Goal: Information Seeking & Learning: Learn about a topic

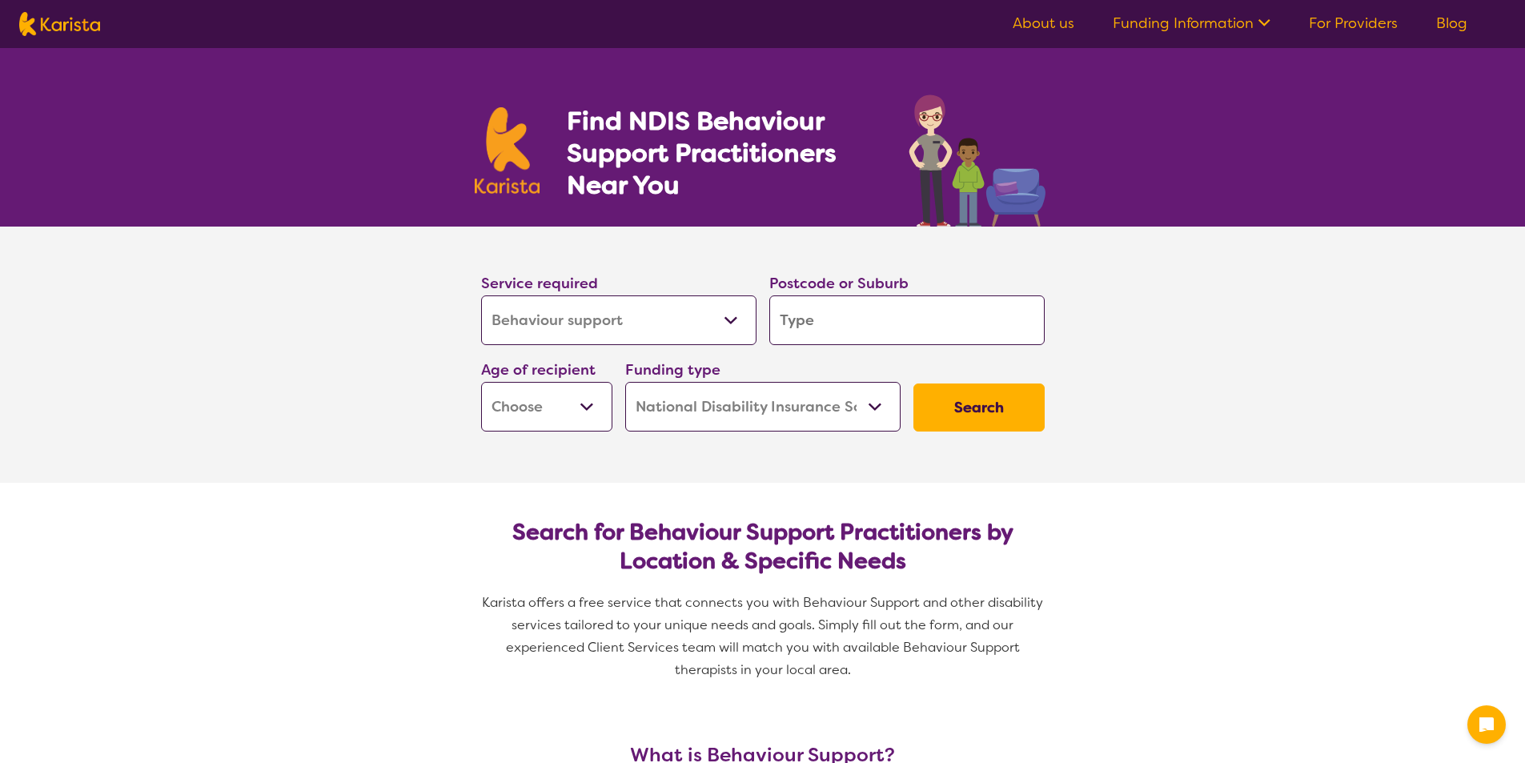
select select "Behaviour support"
select select "NDIS"
select select "Behaviour support"
select select "NDIS"
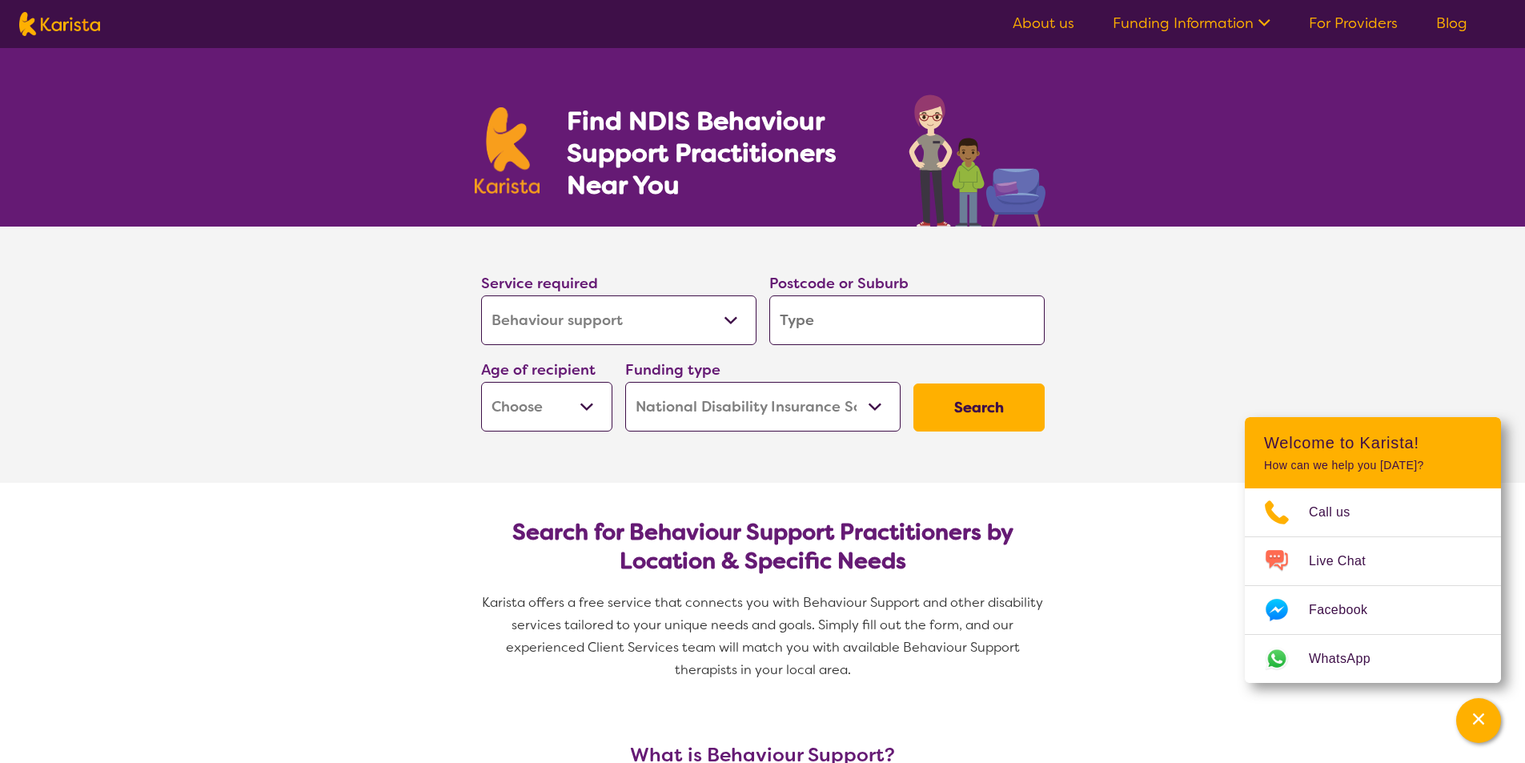
click at [867, 331] on input "search" at bounding box center [906, 320] width 275 height 50
type input "S"
type input "Sa"
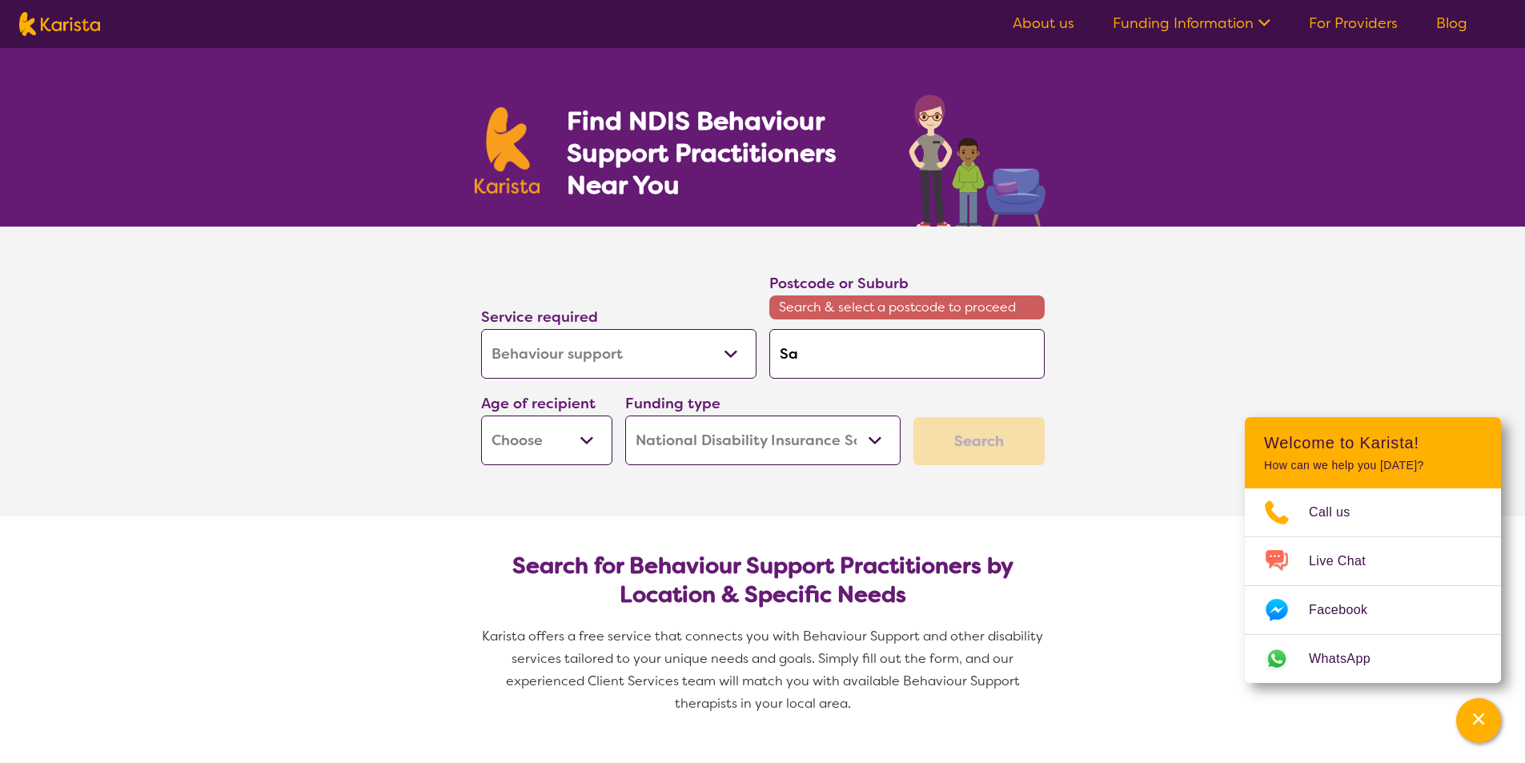
type input "[PERSON_NAME]"
type input "Sale"
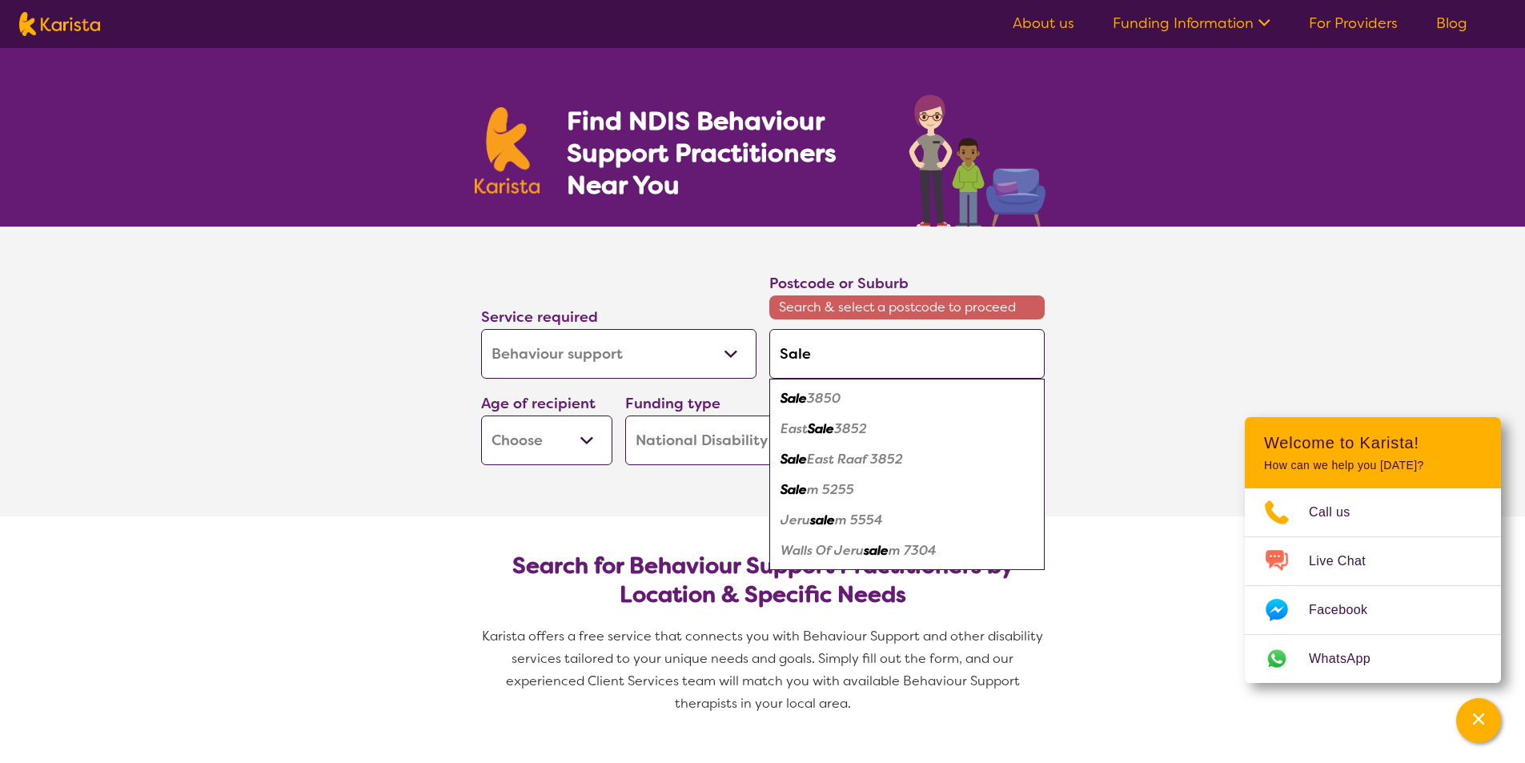
click at [860, 398] on div "Sale 3850" at bounding box center [906, 398] width 259 height 30
type input "3850"
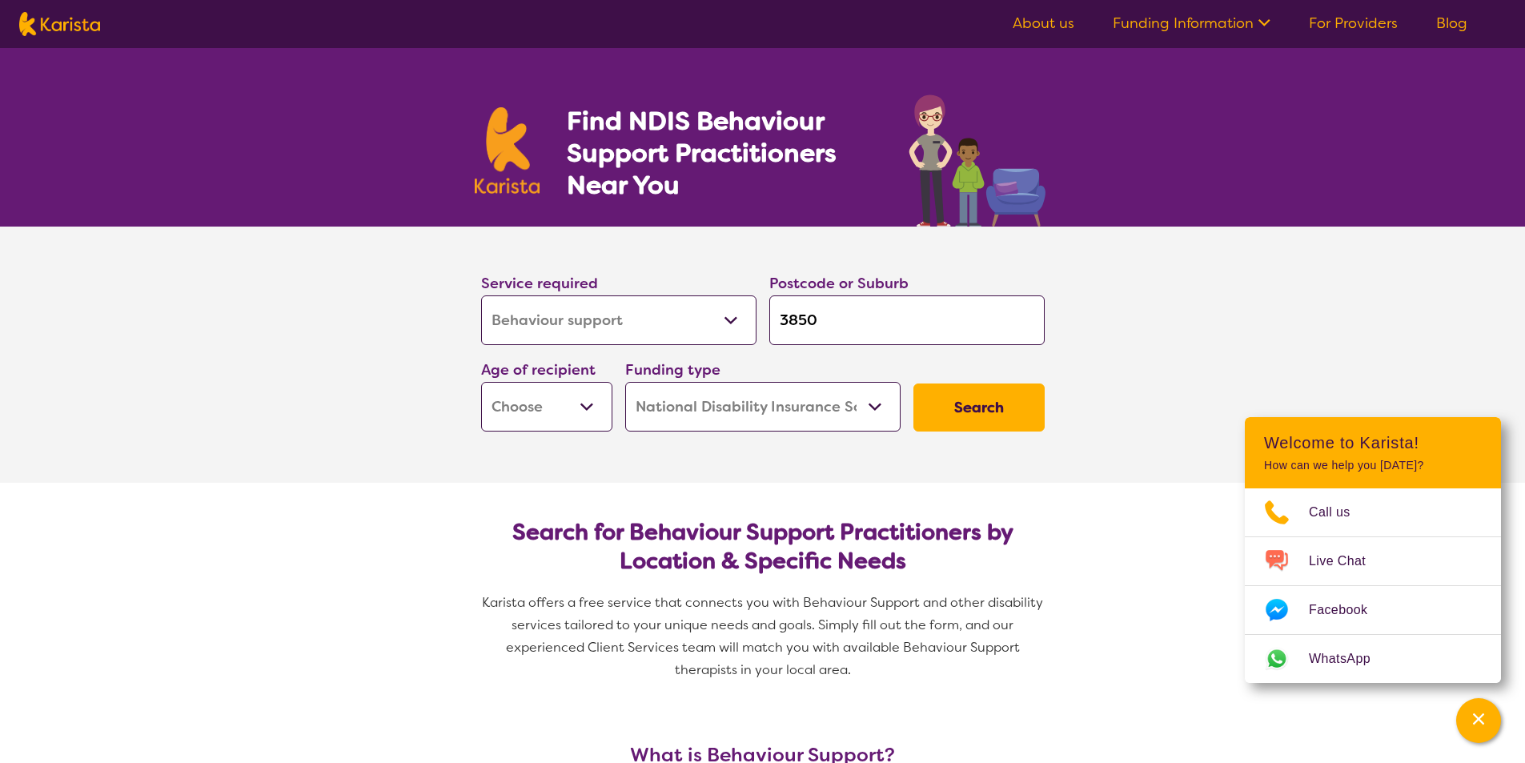
click at [878, 408] on select "Home Care Package (HCP) National Disability Insurance Scheme (NDIS) I don't know" at bounding box center [762, 407] width 275 height 50
select select "i-don-t-know"
click at [625, 382] on select "Home Care Package (HCP) National Disability Insurance Scheme (NDIS) I don't know" at bounding box center [762, 407] width 275 height 50
select select "i-don-t-know"
click at [588, 404] on select "Early Childhood - 0 to 9 Child - 10 to 11 Adolescent - 12 to 17 Adult - 18 to 6…" at bounding box center [546, 407] width 131 height 50
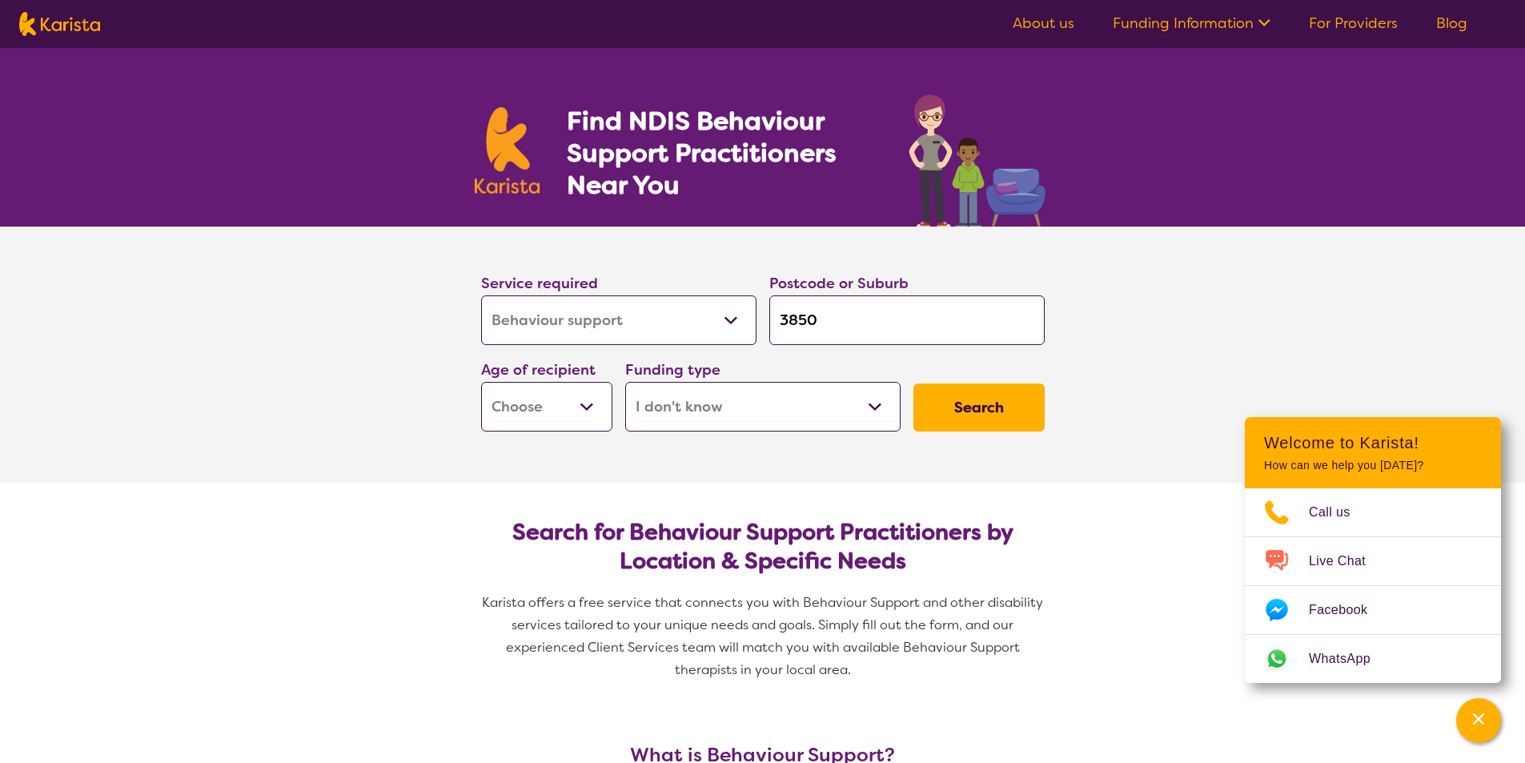
select select "AS"
click at [481, 382] on select "Early Childhood - 0 to 9 Child - 10 to 11 Adolescent - 12 to 17 Adult - 18 to 6…" at bounding box center [546, 407] width 131 height 50
select select "AS"
click at [988, 420] on button "Search" at bounding box center [978, 407] width 131 height 48
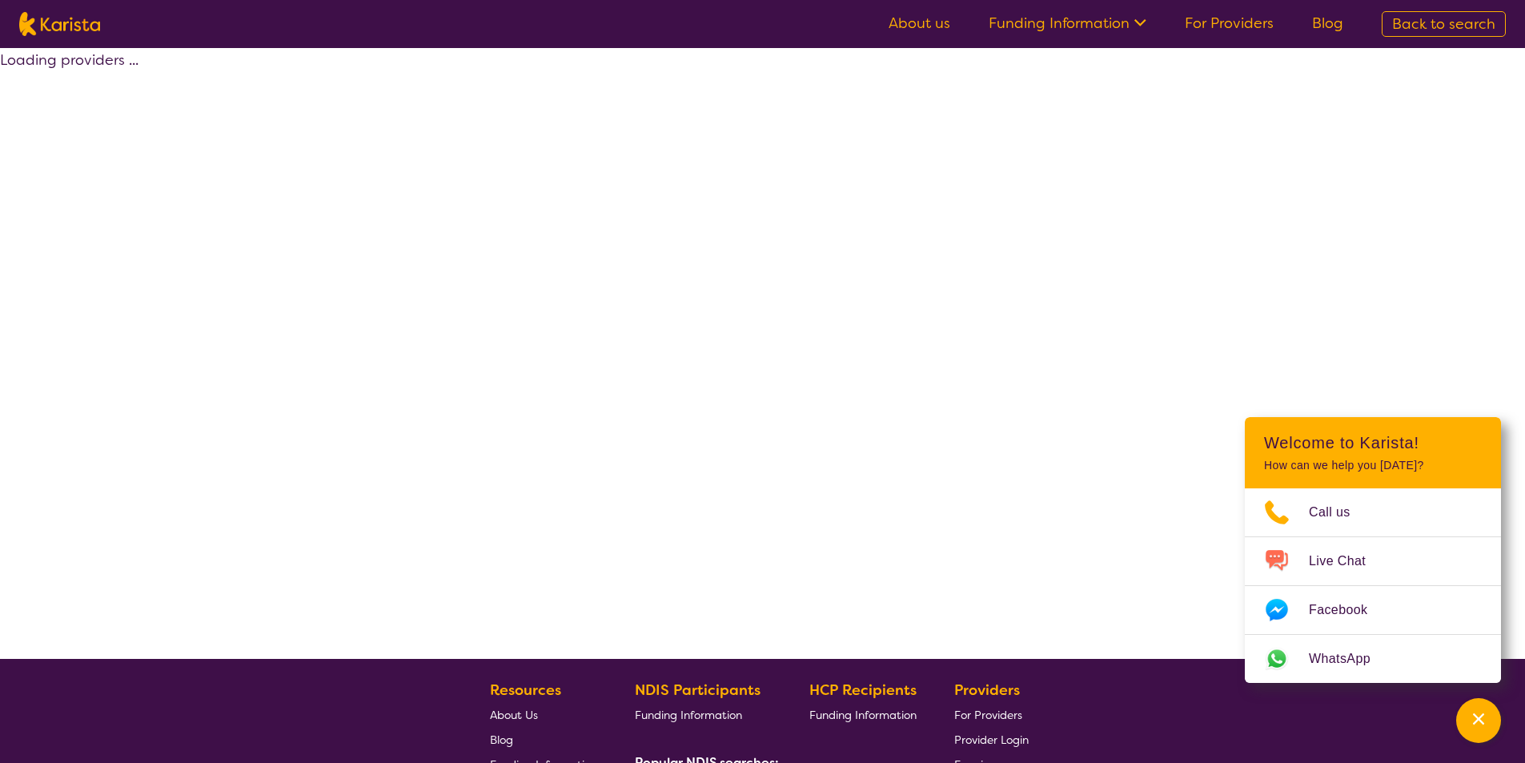
select select "Behaviour support"
select select "AS"
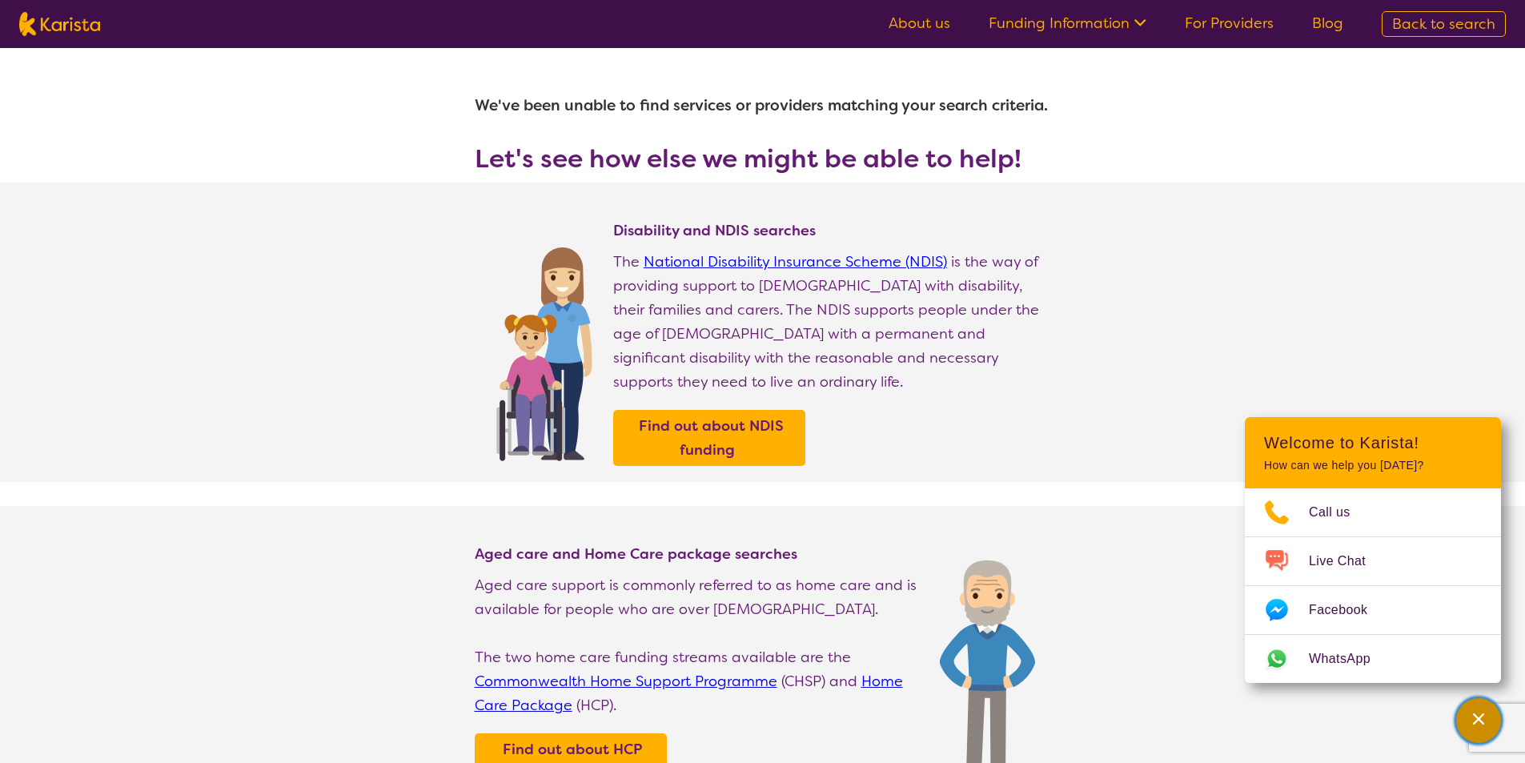
click at [1469, 719] on div "Channel Menu" at bounding box center [1479, 720] width 32 height 35
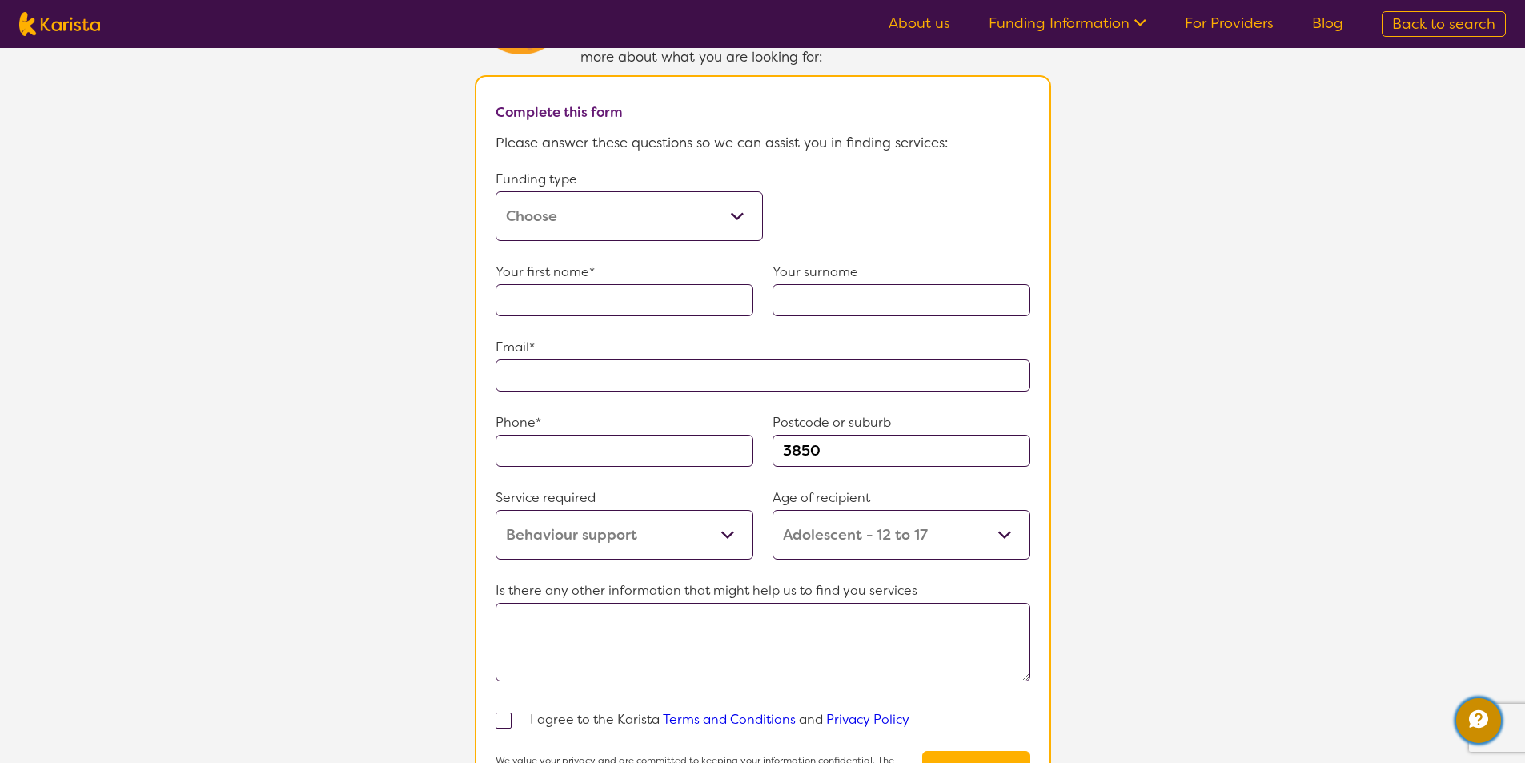
scroll to position [1041, 0]
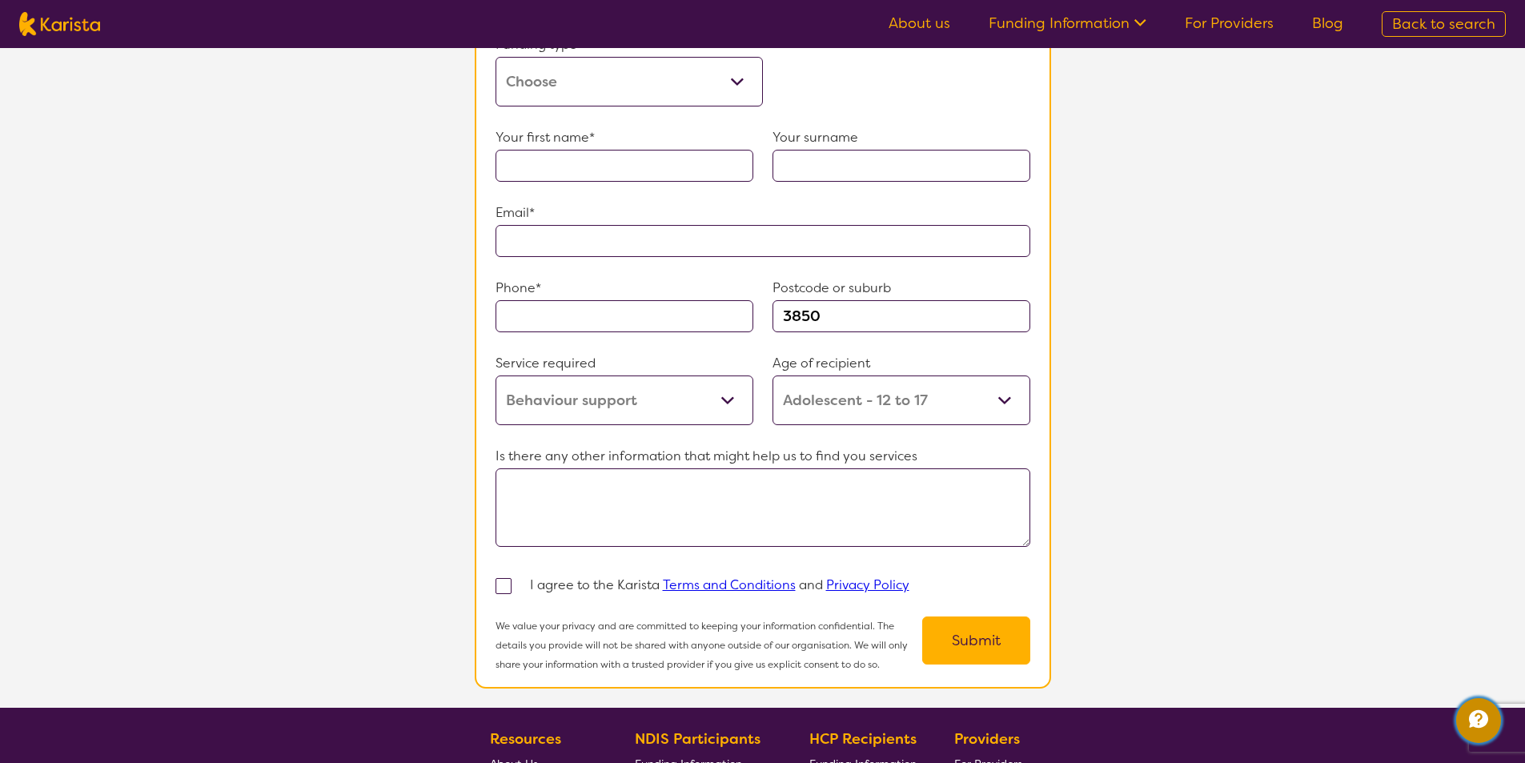
select select "Behaviour support"
select select "AS"
select select "NDIS"
select select "Behaviour support"
select select "AS"
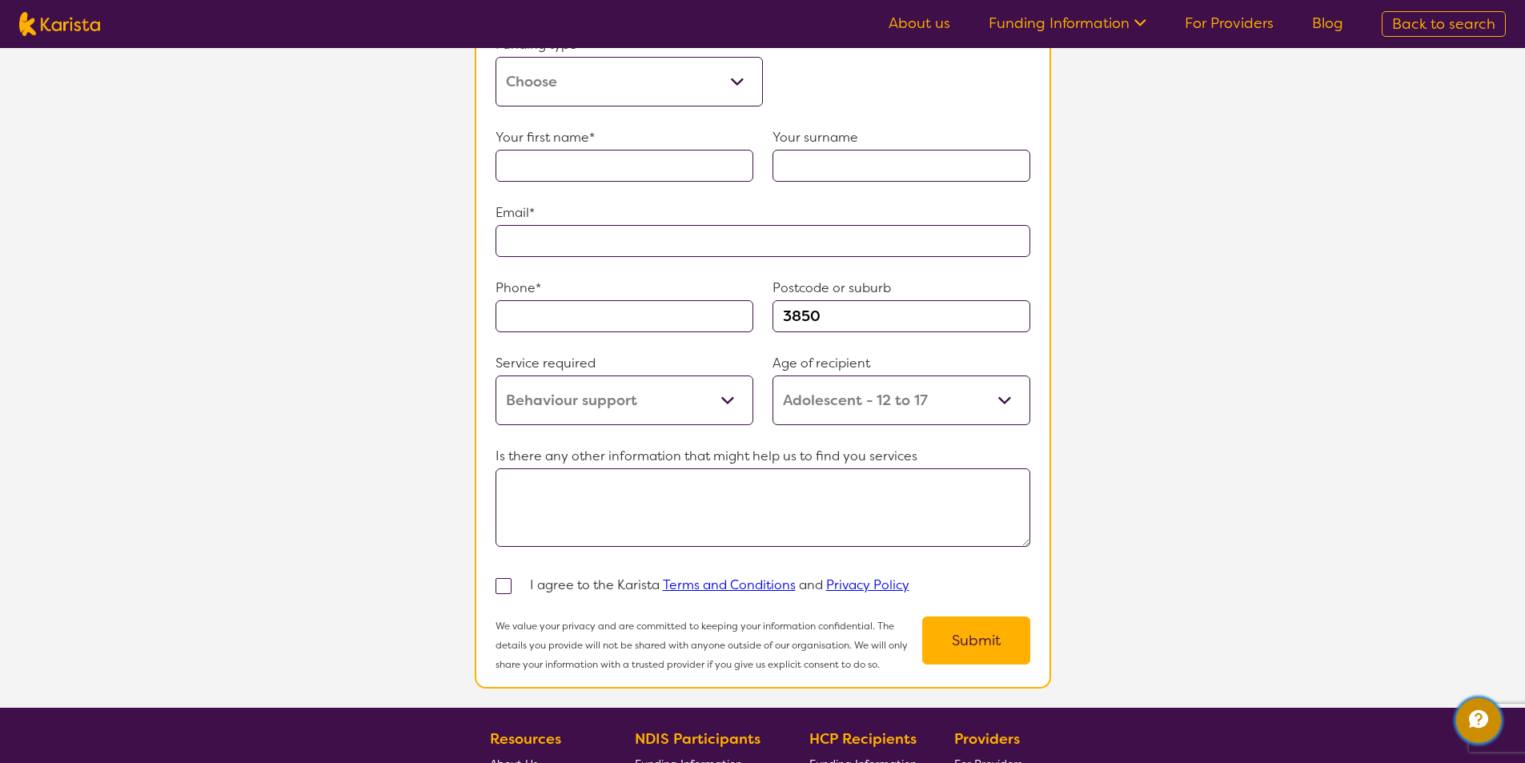
select select "NDIS"
